Goal: Transaction & Acquisition: Purchase product/service

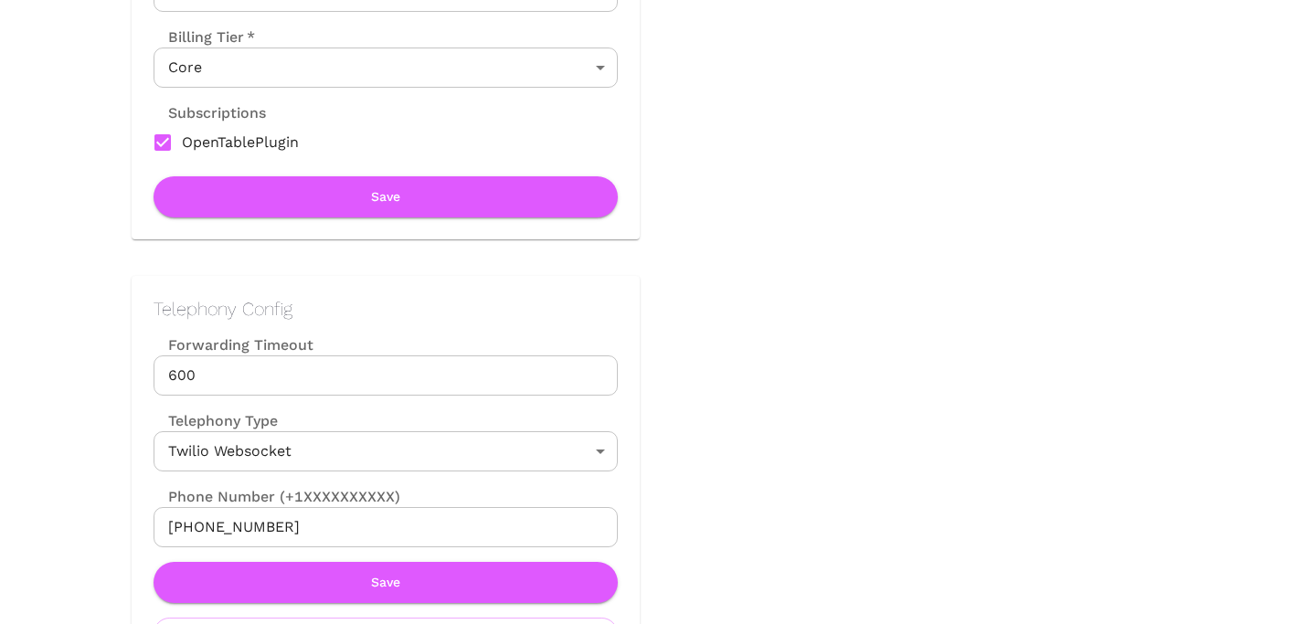
scroll to position [662, 0]
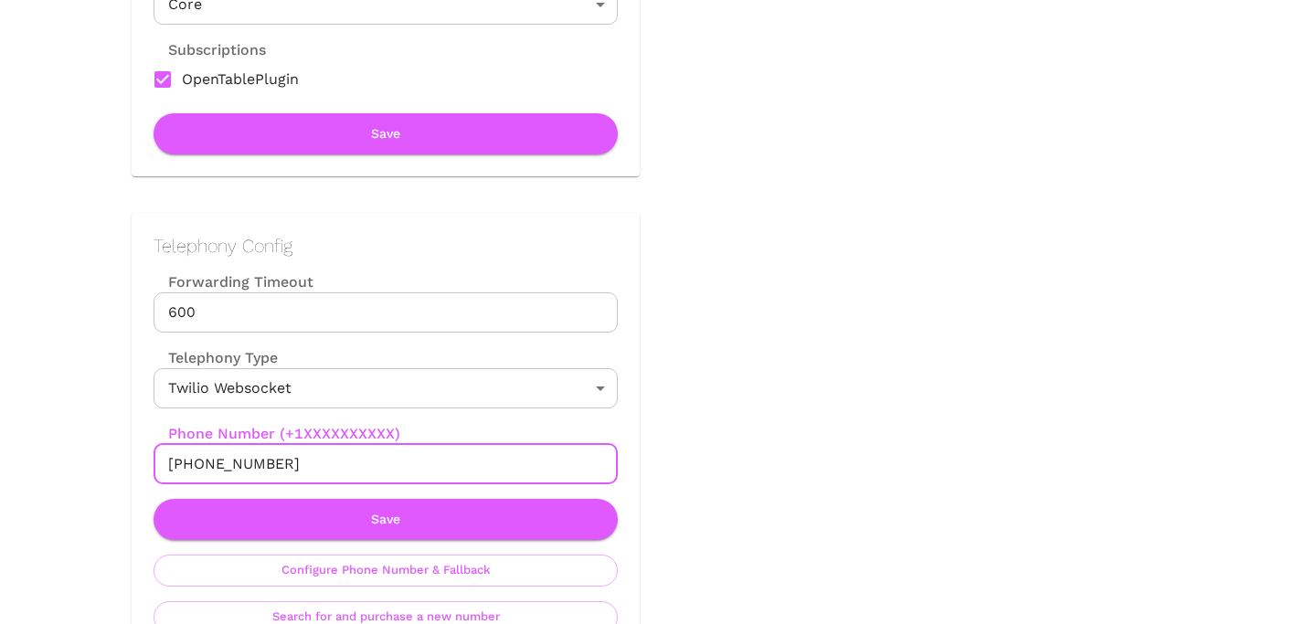
drag, startPoint x: 187, startPoint y: 465, endPoint x: 370, endPoint y: 465, distance: 182.8
click at [370, 465] on input "[PHONE_NUMBER]" at bounding box center [386, 464] width 464 height 40
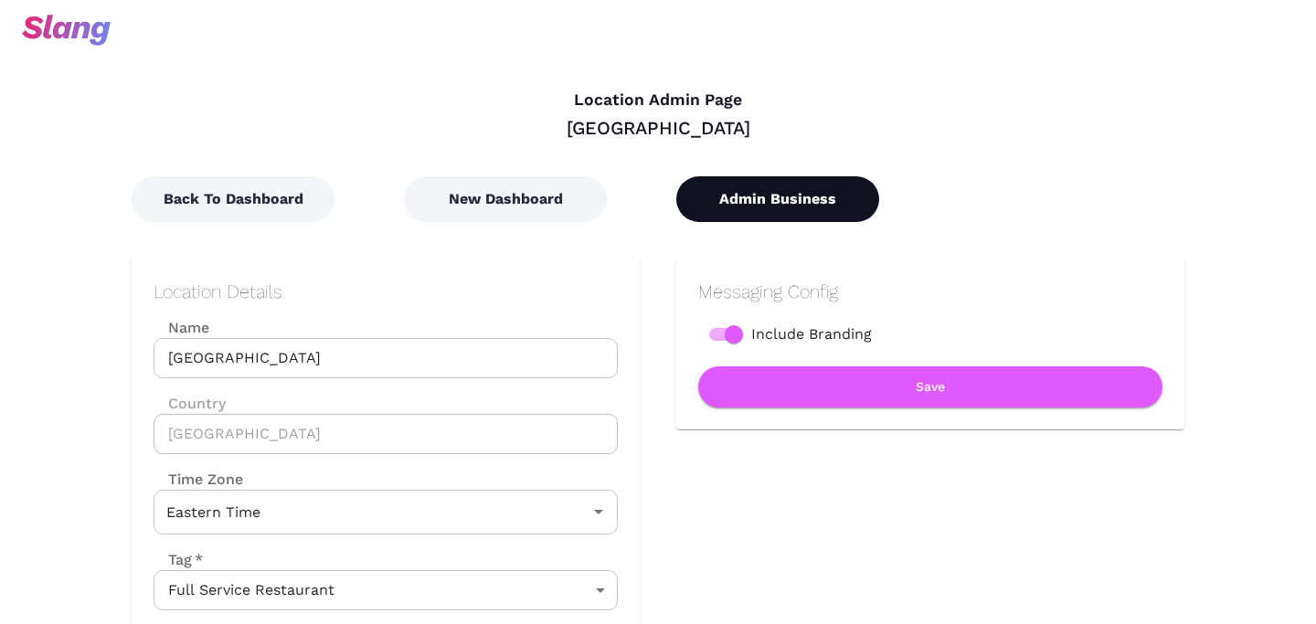
click at [769, 202] on button "Admin Business" at bounding box center [777, 199] width 203 height 46
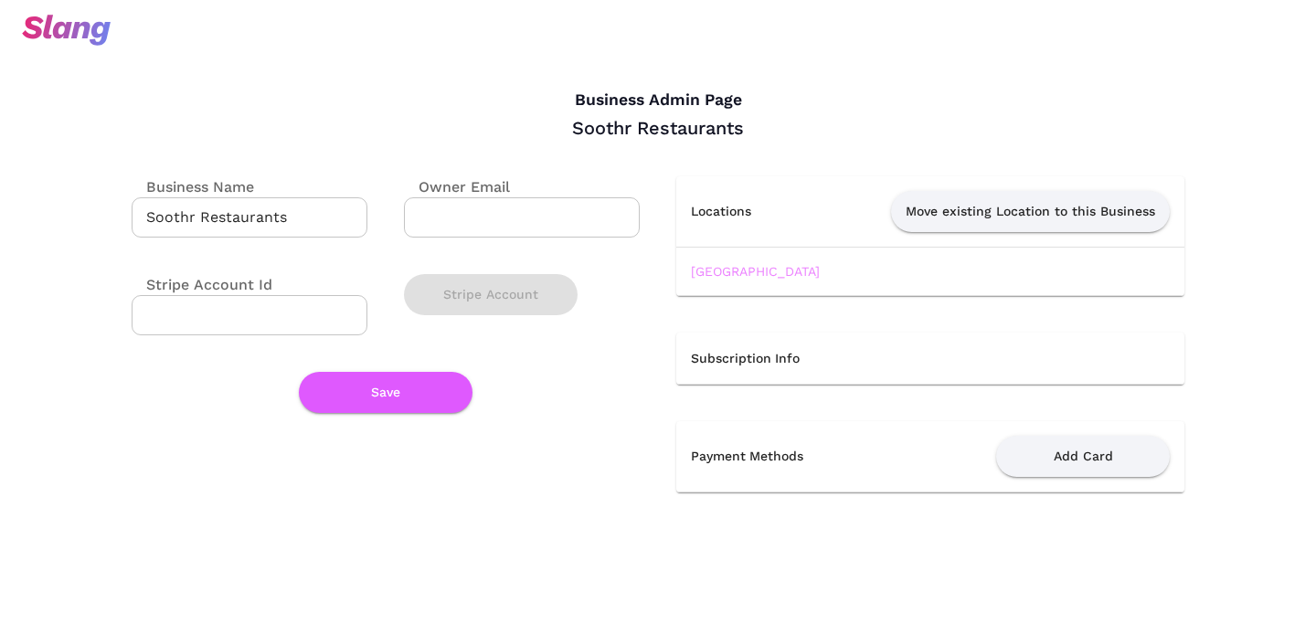
click at [729, 269] on link "[GEOGRAPHIC_DATA]" at bounding box center [755, 271] width 129 height 15
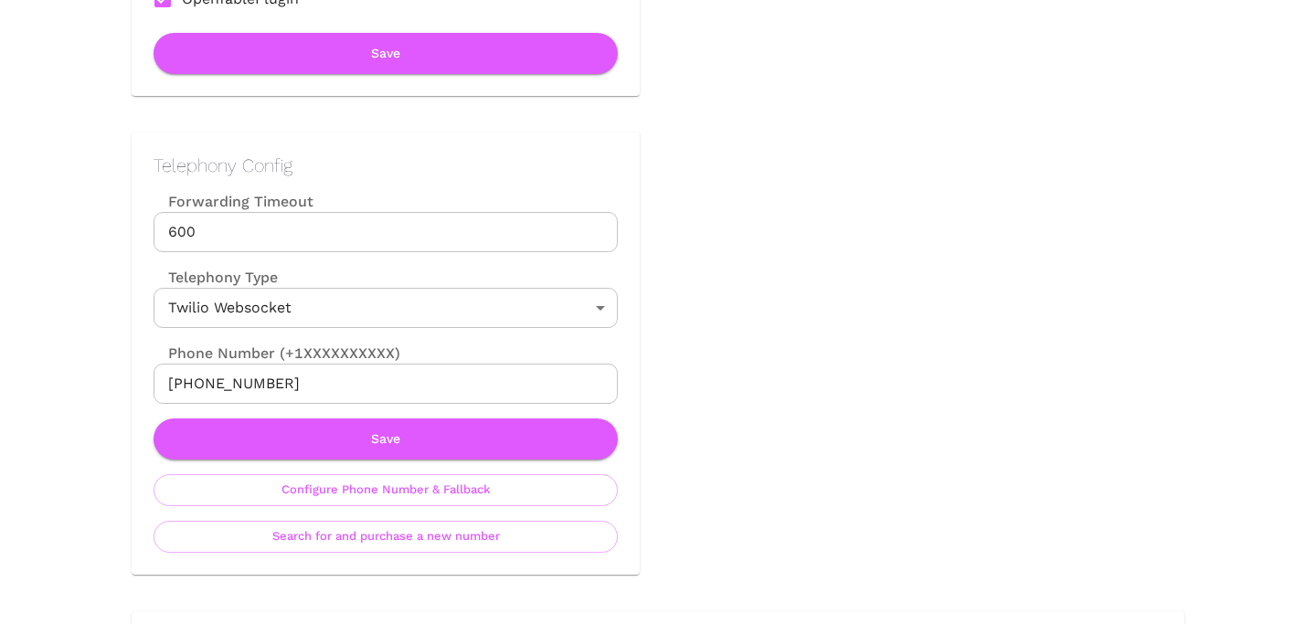
scroll to position [767, 0]
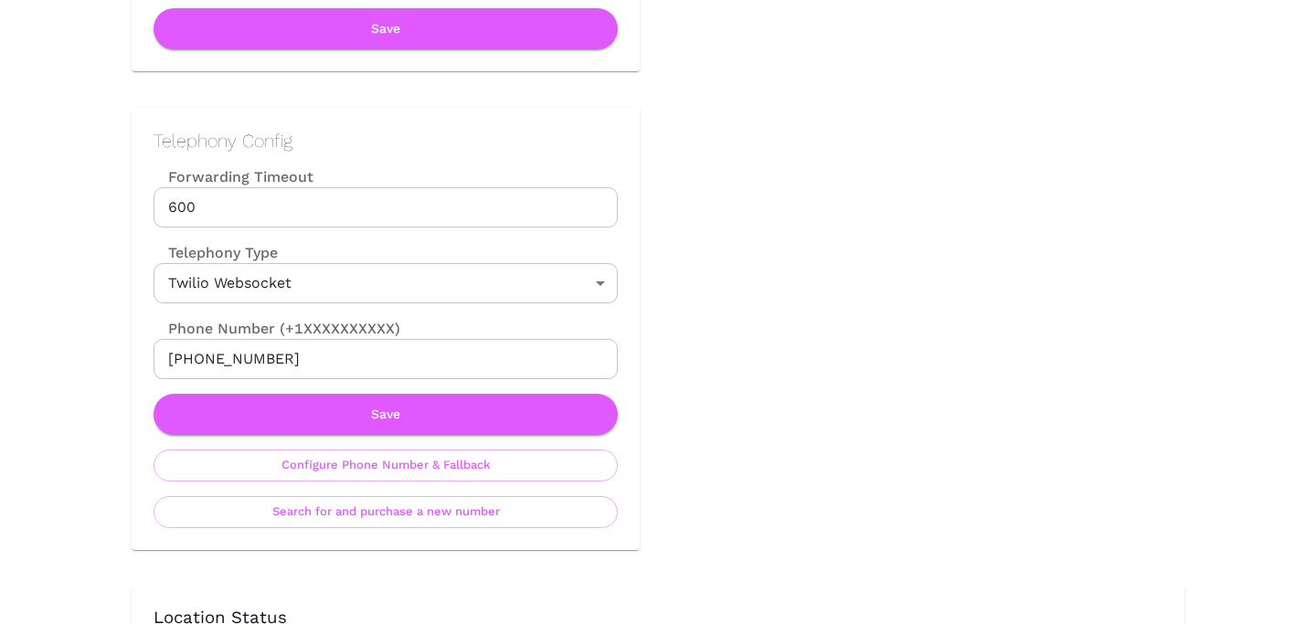
click at [437, 528] on div "Telephony Config Forwarding Timeout 600 Forwarding Timeout Telephony Type Twili…" at bounding box center [386, 329] width 508 height 442
click at [437, 520] on button "Search for and purchase a new number" at bounding box center [386, 512] width 464 height 32
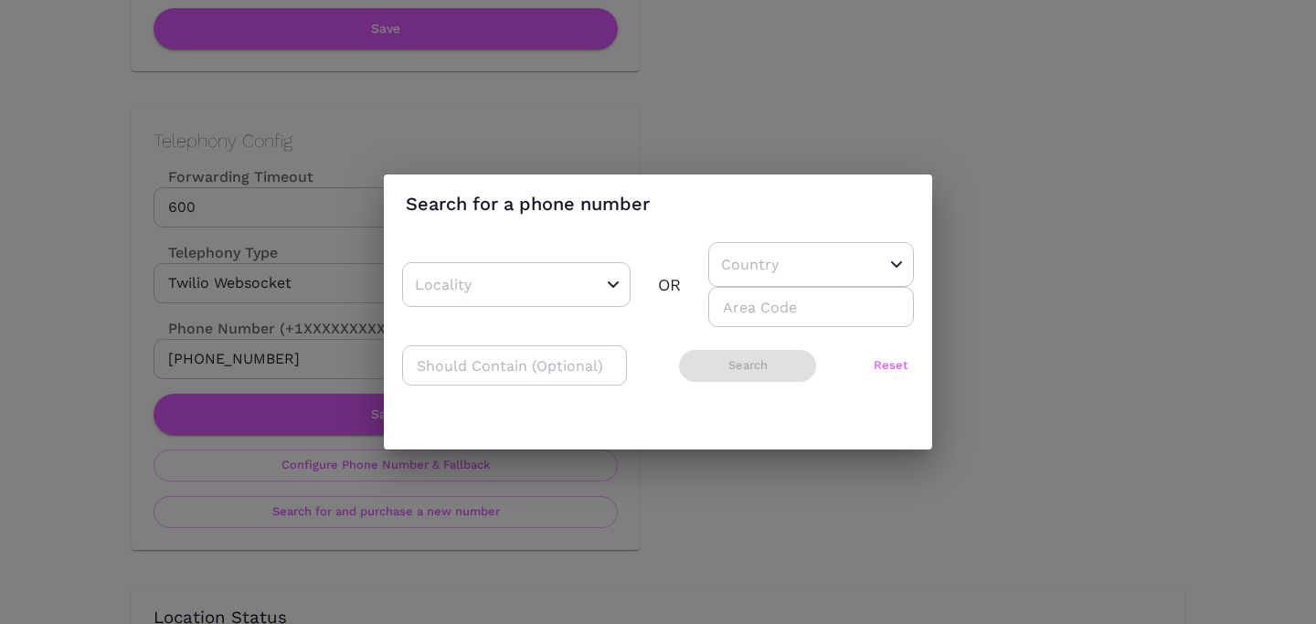
click at [744, 291] on input "number" at bounding box center [811, 307] width 206 height 40
click at [746, 267] on input "text" at bounding box center [783, 264] width 133 height 28
click at [753, 310] on li "US" at bounding box center [804, 310] width 192 height 33
type input "US"
click at [753, 310] on input "number" at bounding box center [811, 307] width 206 height 40
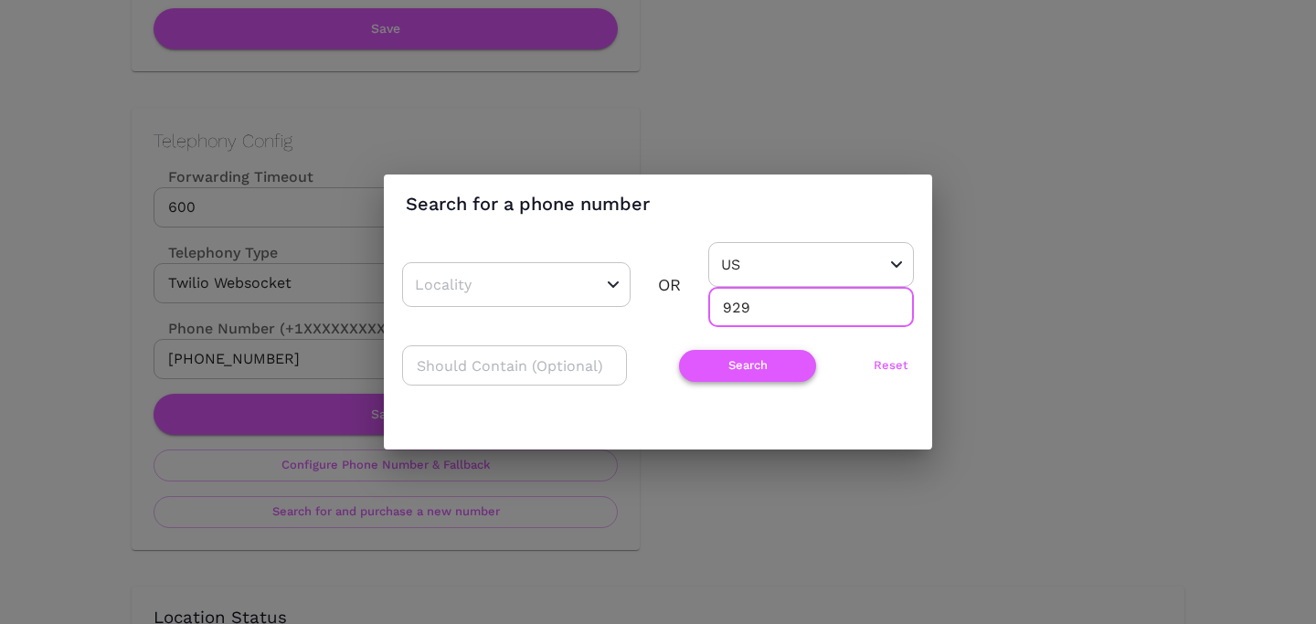
type input "929"
click at [734, 359] on button "Search" at bounding box center [747, 366] width 137 height 32
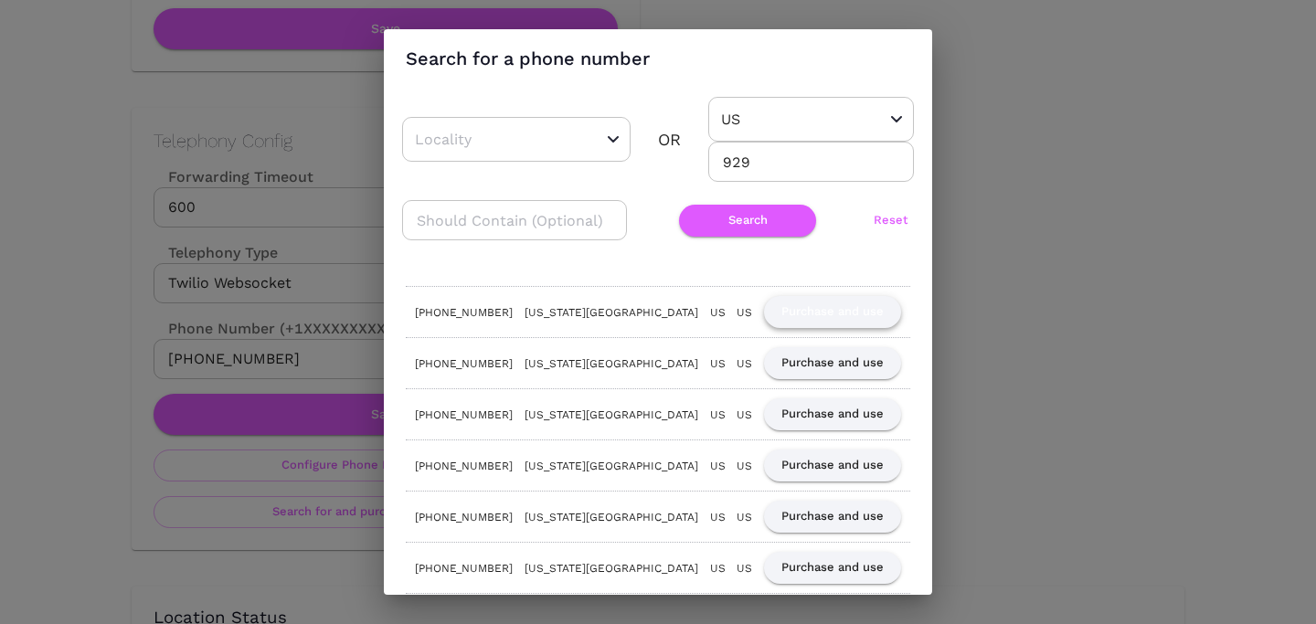
click at [824, 312] on button "Purchase and use" at bounding box center [832, 312] width 137 height 32
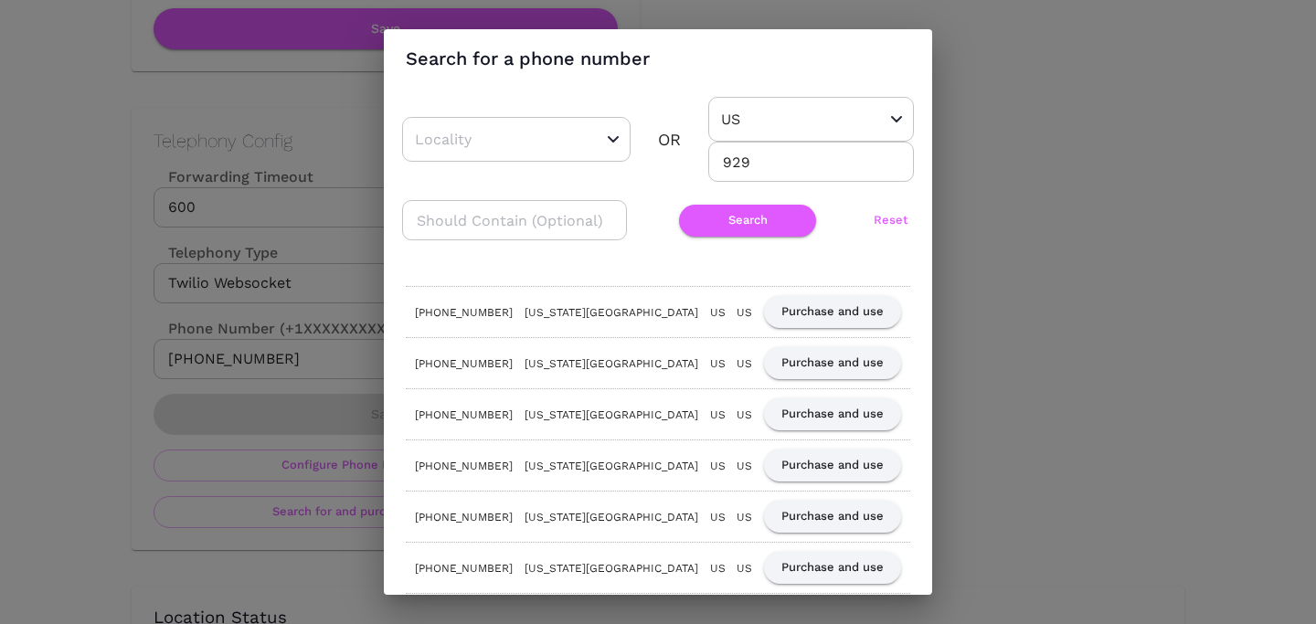
scroll to position [0, 0]
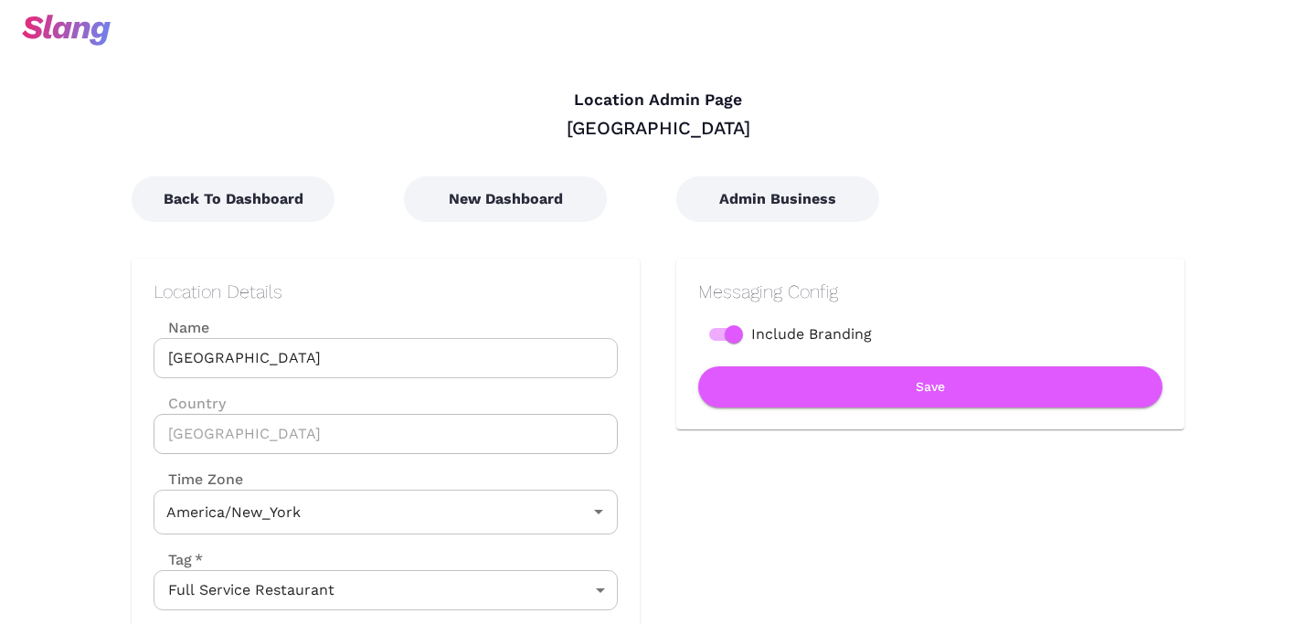
type input "Eastern Time"
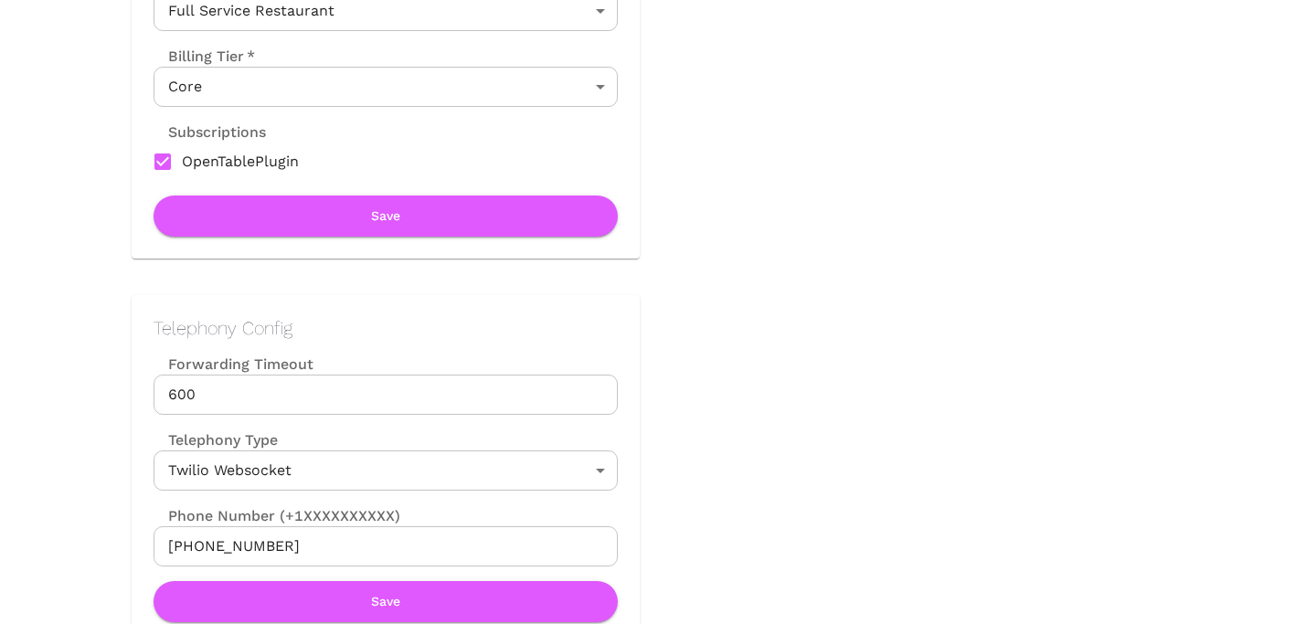
scroll to position [817, 0]
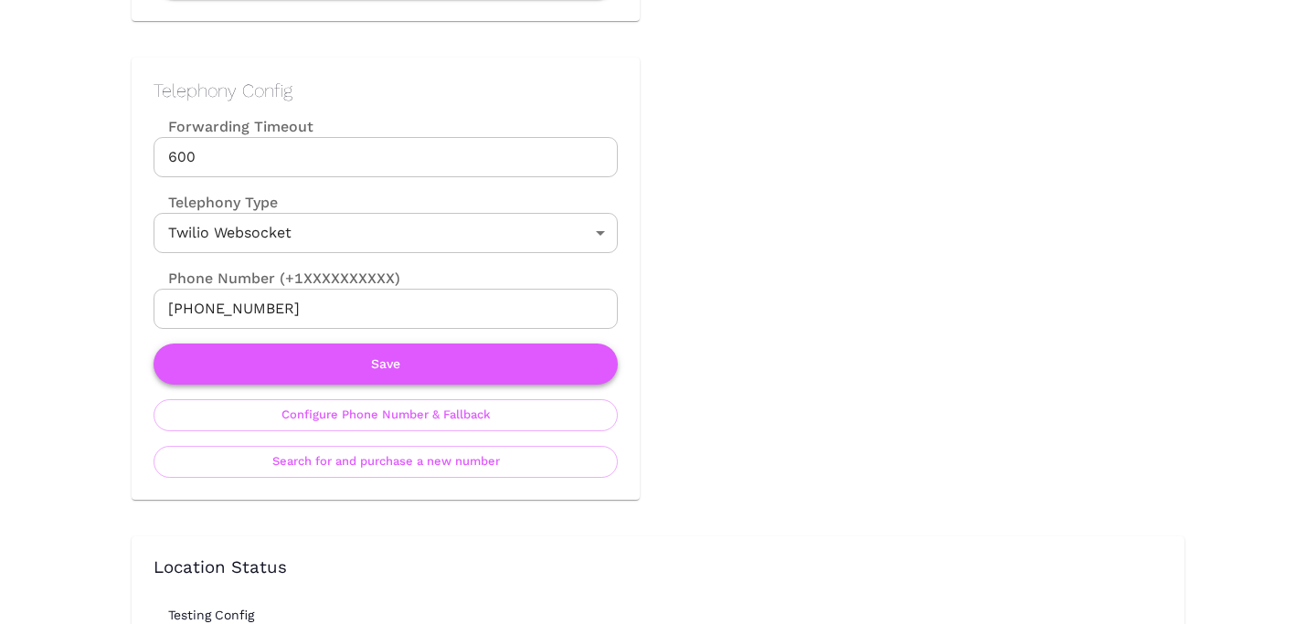
click at [417, 371] on button "Save" at bounding box center [386, 364] width 464 height 41
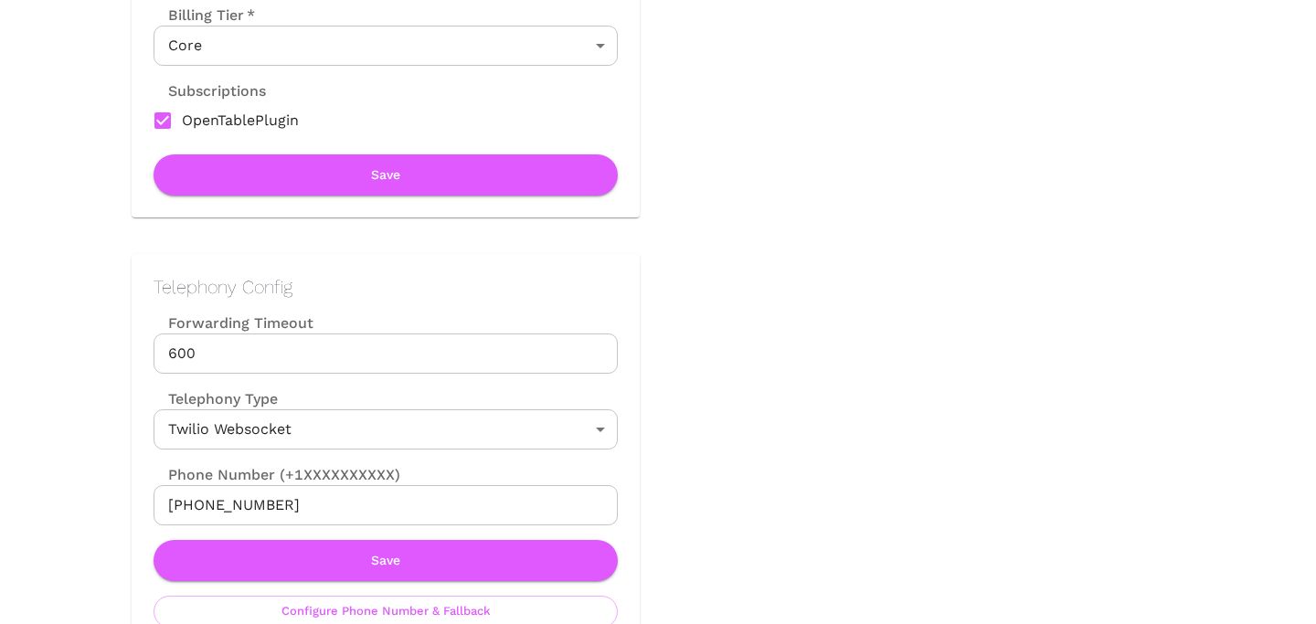
scroll to position [634, 0]
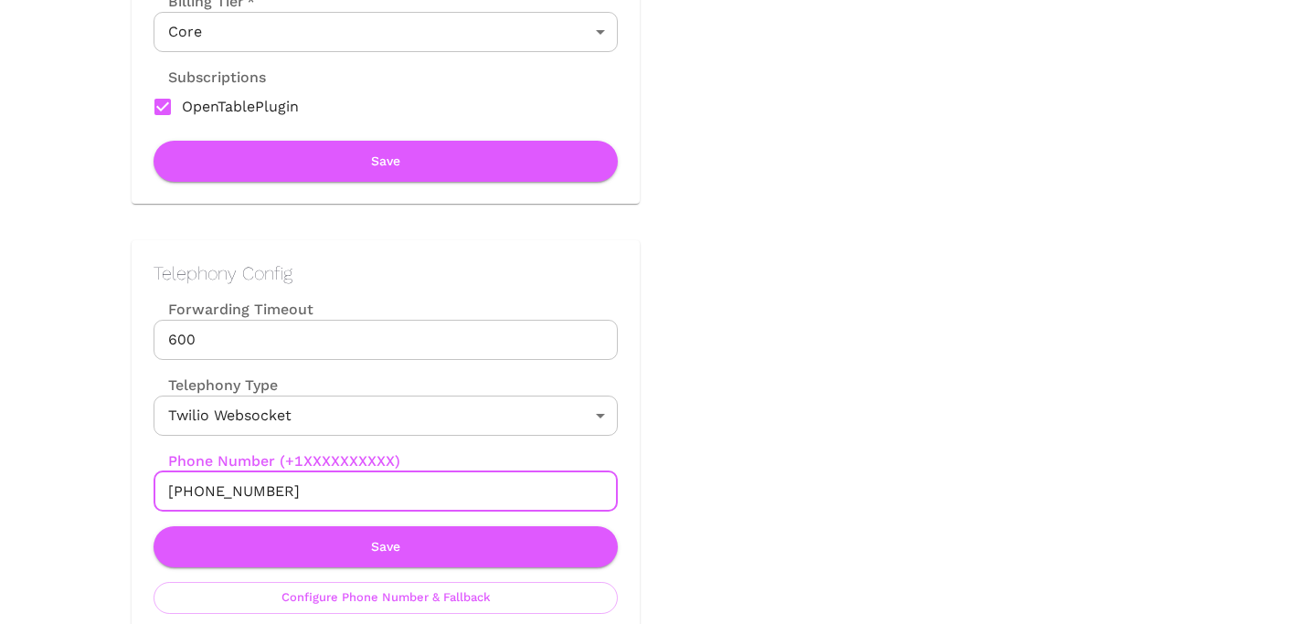
drag, startPoint x: 186, startPoint y: 488, endPoint x: 335, endPoint y: 488, distance: 149.0
click at [335, 488] on input "+19296807835" at bounding box center [386, 492] width 464 height 40
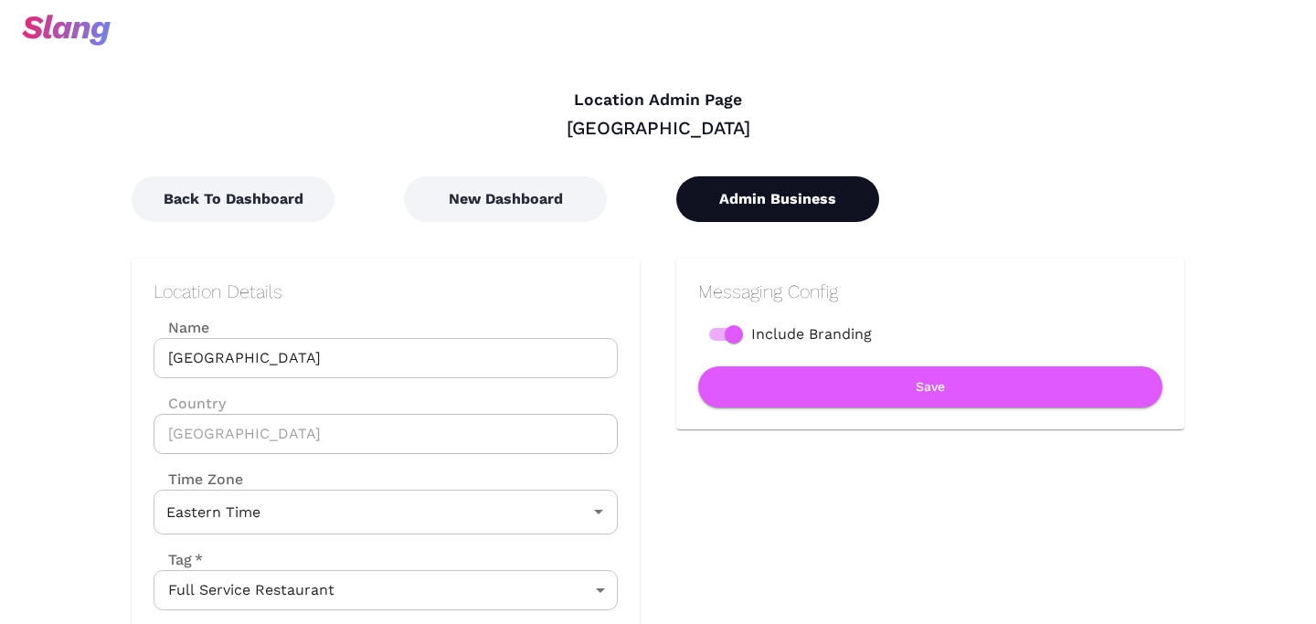
click at [796, 185] on button "Admin Business" at bounding box center [777, 199] width 203 height 46
